Goal: Understand process/instructions

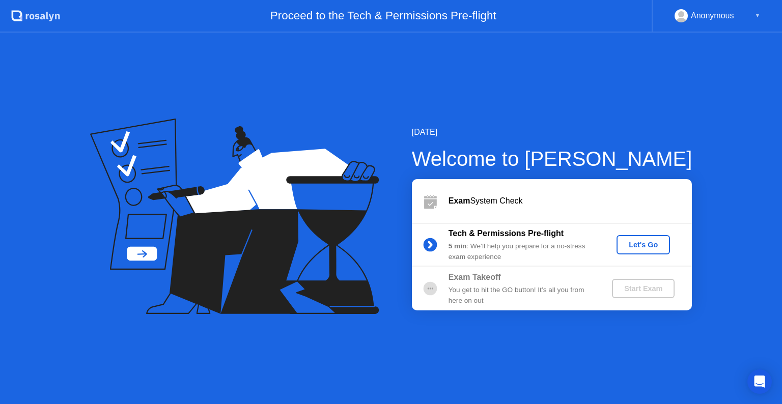
click at [635, 247] on div "Let's Go" at bounding box center [643, 245] width 45 height 8
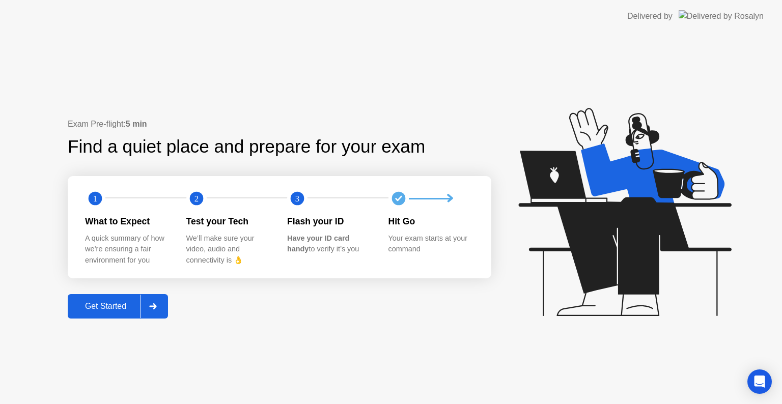
click at [112, 299] on button "Get Started" at bounding box center [118, 306] width 100 height 24
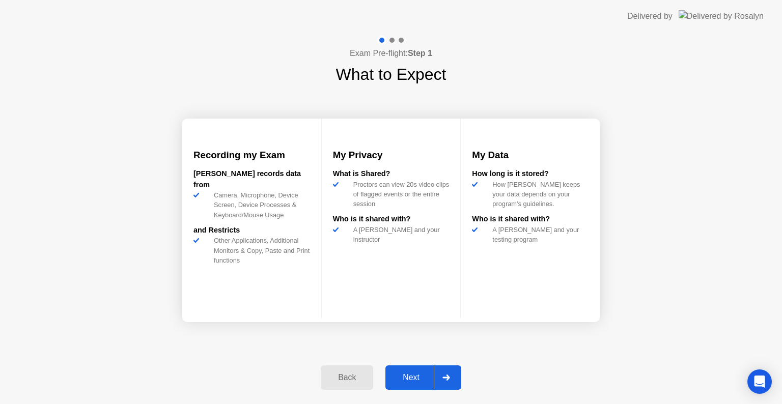
click at [417, 375] on div "Next" at bounding box center [410, 377] width 45 height 9
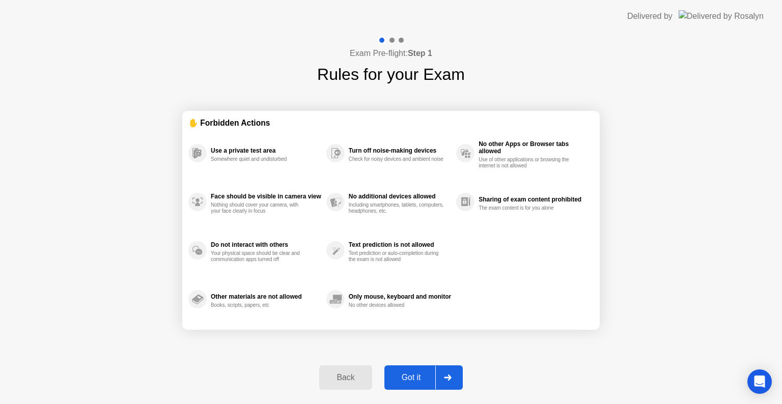
click at [417, 375] on div "Got it" at bounding box center [411, 377] width 48 height 9
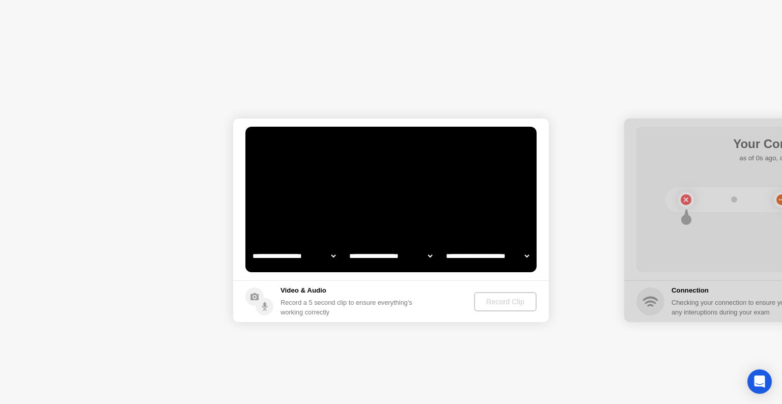
select select "**********"
select select "*******"
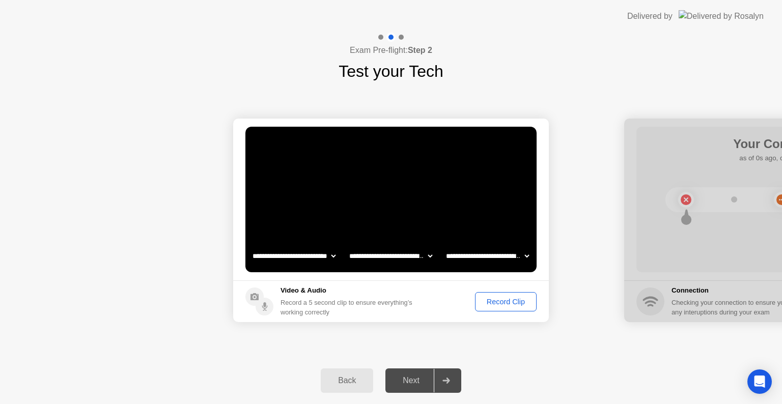
click at [498, 300] on div "Record Clip" at bounding box center [505, 302] width 54 height 8
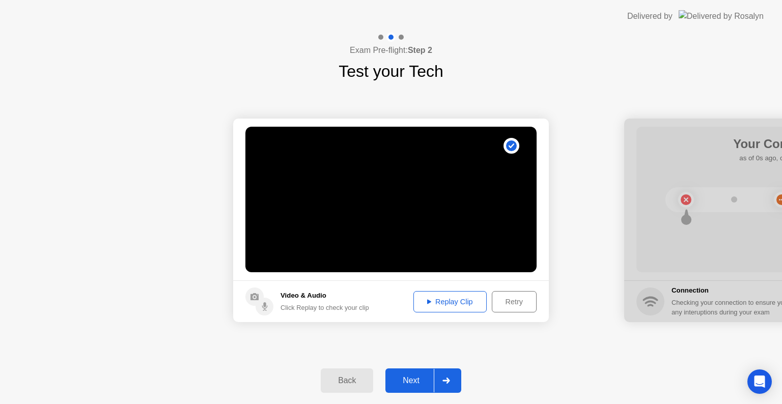
click at [441, 381] on div at bounding box center [446, 380] width 24 height 23
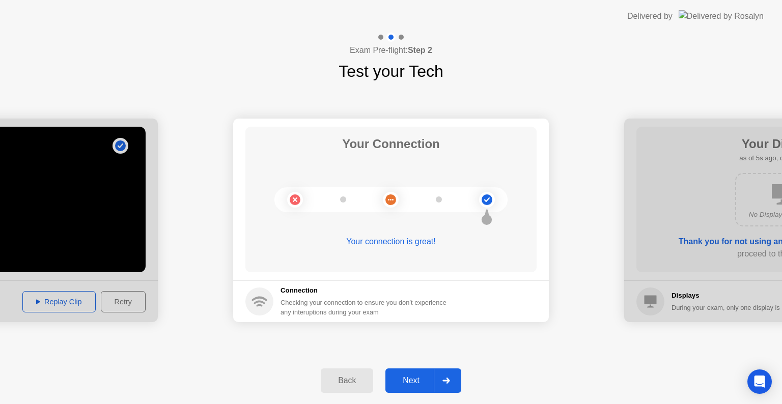
click at [441, 381] on div at bounding box center [446, 380] width 24 height 23
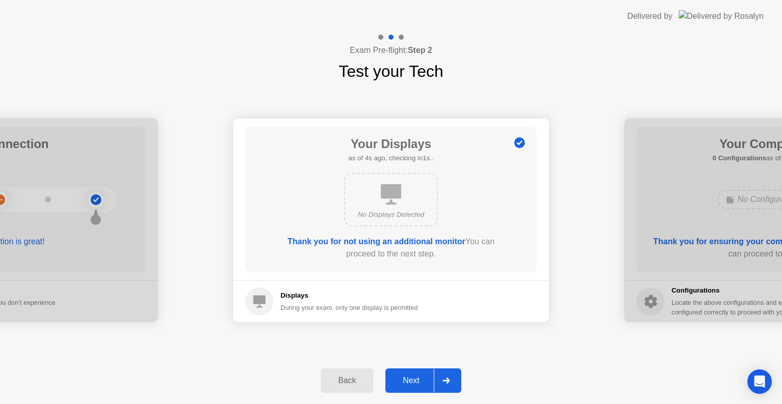
click at [441, 381] on div at bounding box center [446, 380] width 24 height 23
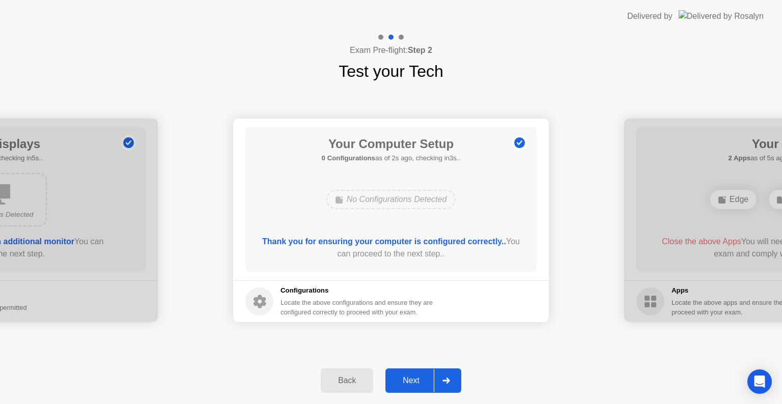
click at [441, 381] on div at bounding box center [446, 380] width 24 height 23
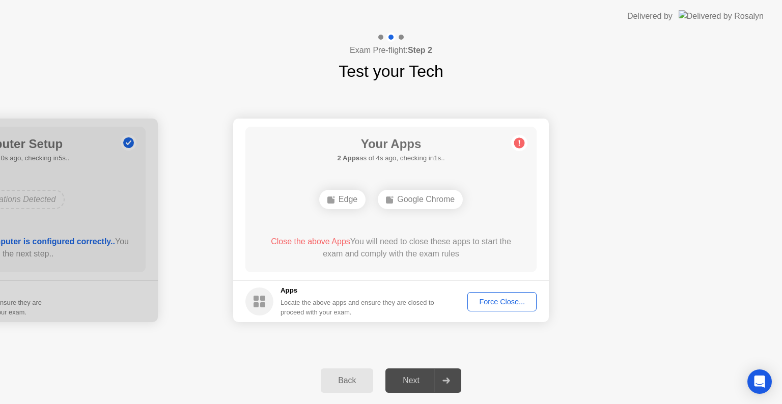
click at [520, 143] on circle at bounding box center [519, 143] width 11 height 11
click at [487, 306] on div "Force Close..." at bounding box center [502, 302] width 62 height 8
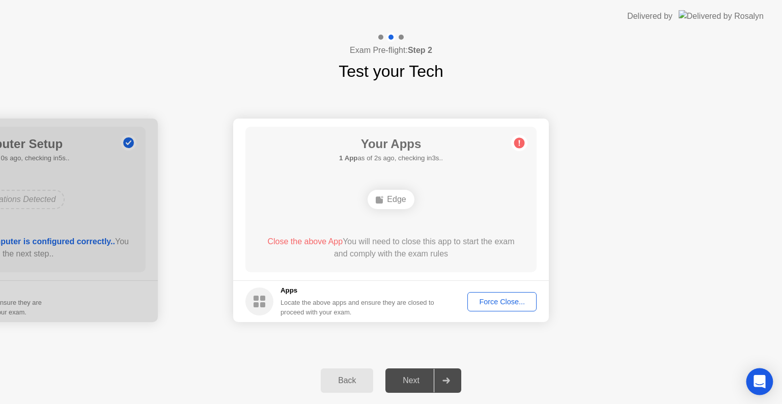
click at [758, 381] on icon "Open Intercom Messenger" at bounding box center [759, 381] width 12 height 13
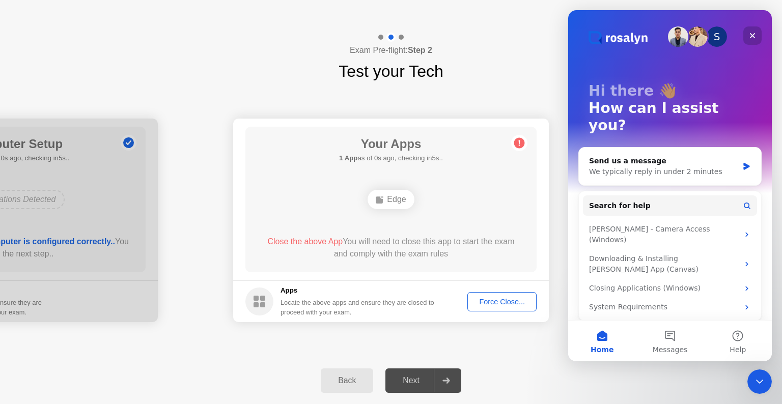
click at [753, 33] on icon "Close" at bounding box center [752, 36] width 8 height 8
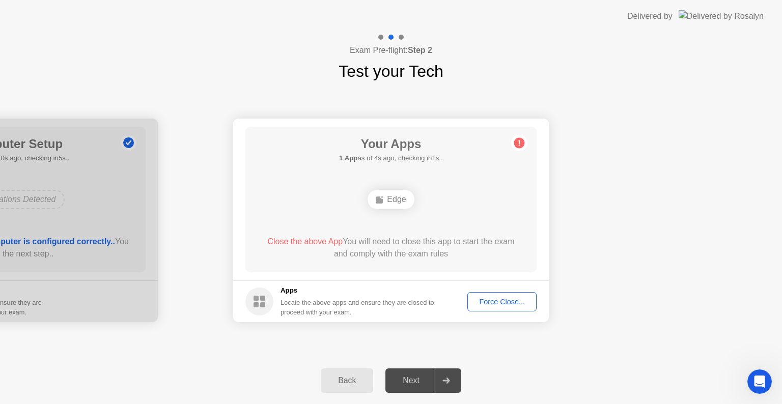
click at [347, 382] on div "Back" at bounding box center [347, 380] width 46 height 9
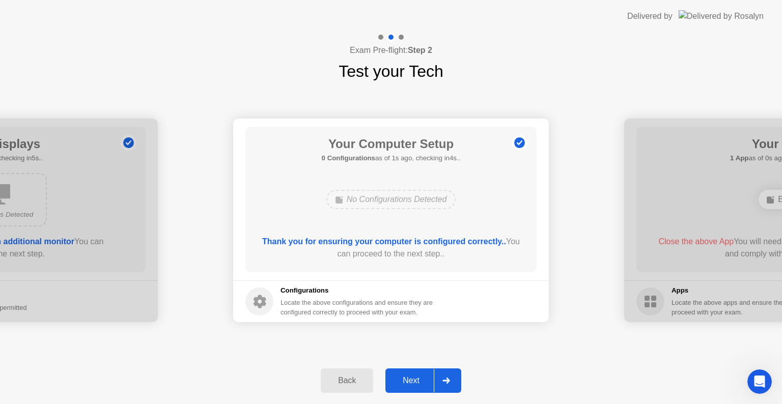
click at [347, 382] on div "Back" at bounding box center [347, 380] width 46 height 9
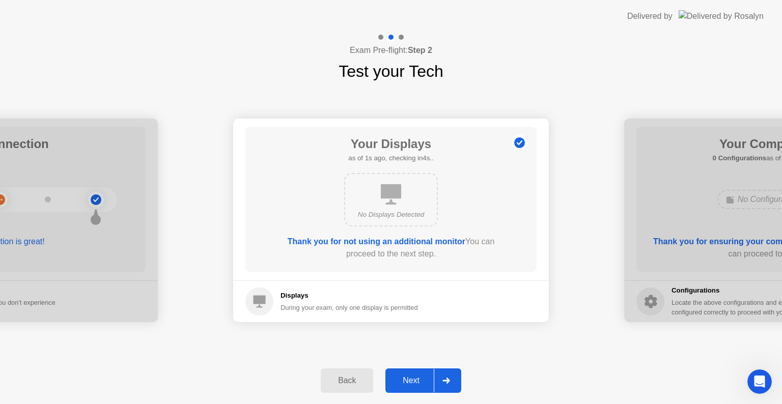
click at [347, 382] on div "Back" at bounding box center [347, 380] width 46 height 9
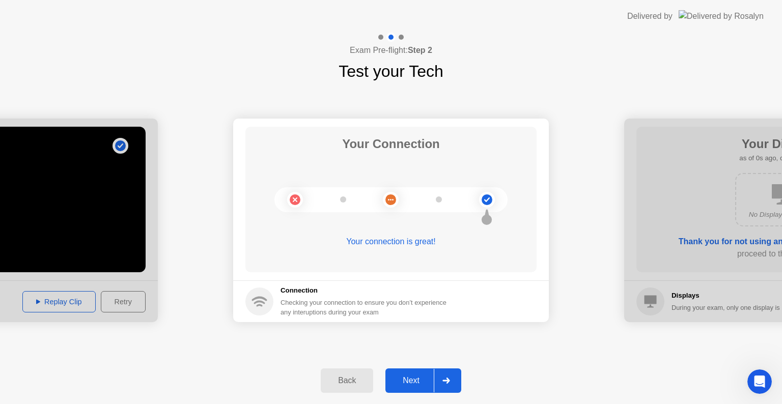
click at [347, 382] on div "Back" at bounding box center [347, 380] width 46 height 9
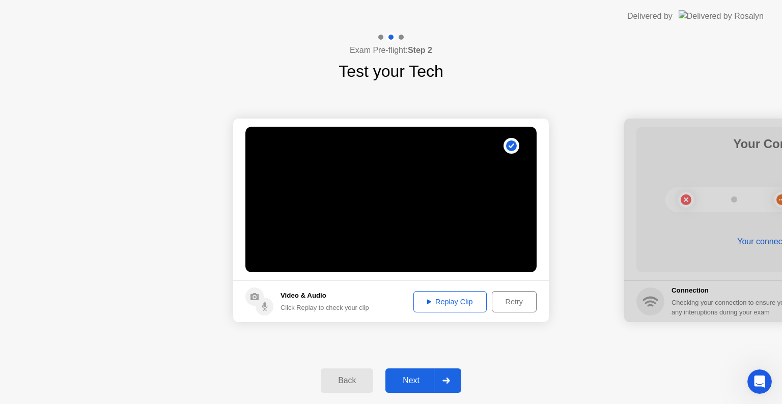
click at [443, 385] on div at bounding box center [446, 380] width 24 height 23
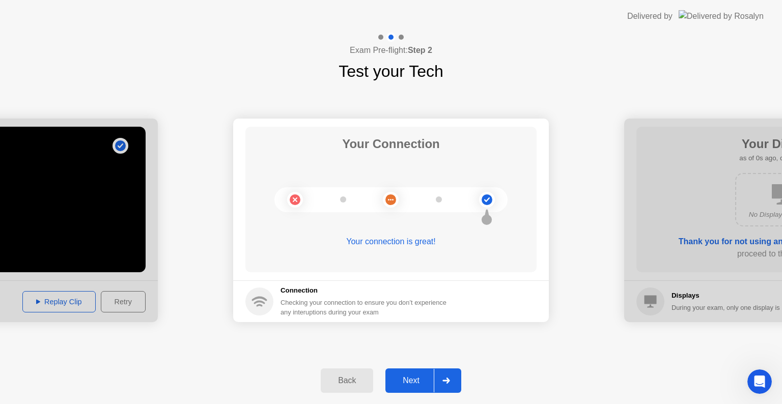
click at [443, 385] on div at bounding box center [446, 380] width 24 height 23
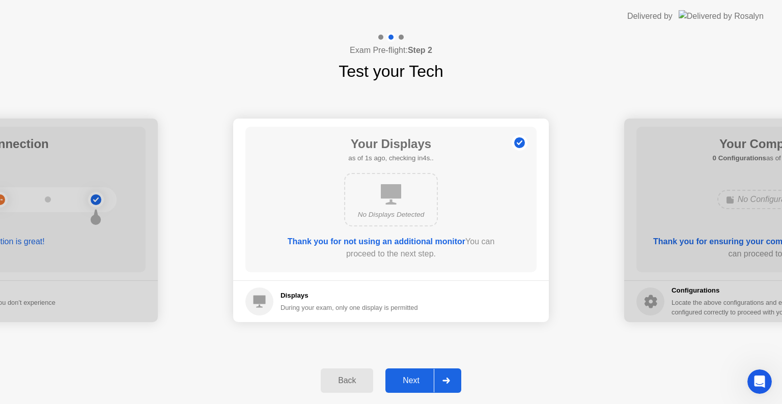
click at [443, 385] on div at bounding box center [446, 380] width 24 height 23
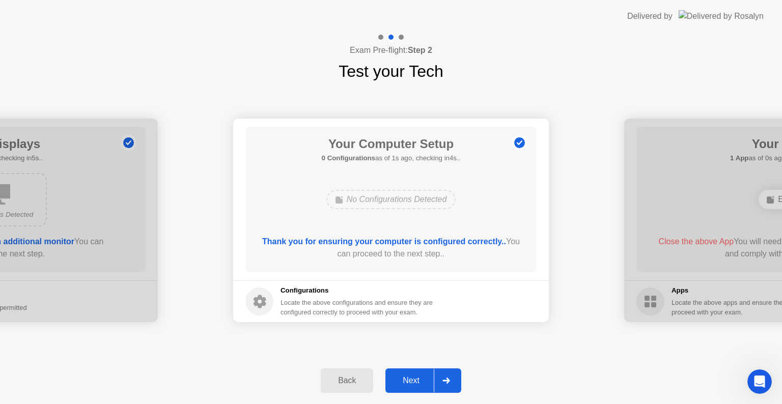
click at [443, 385] on div at bounding box center [446, 380] width 24 height 23
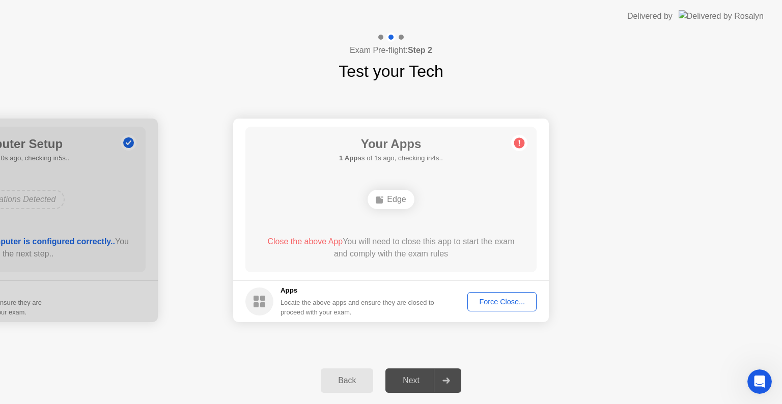
click at [484, 303] on div "Force Close..." at bounding box center [502, 302] width 62 height 8
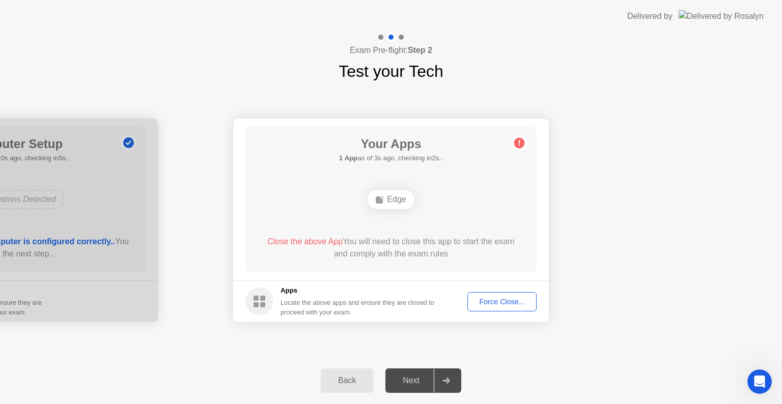
click at [449, 381] on icon at bounding box center [445, 381] width 7 height 6
